Goal: Entertainment & Leisure: Browse casually

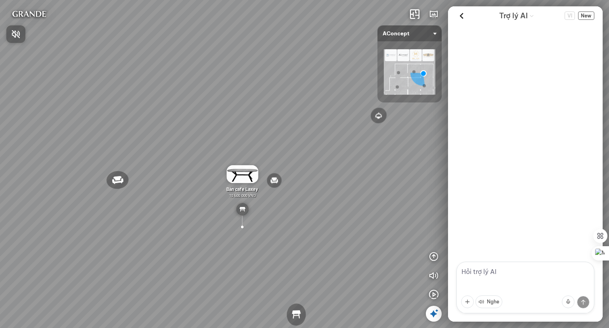
scroll to position [371, 0]
